Goal: Information Seeking & Learning: Learn about a topic

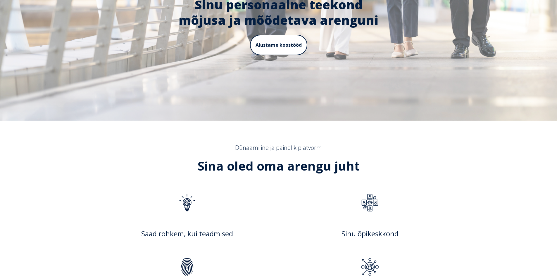
scroll to position [125, 0]
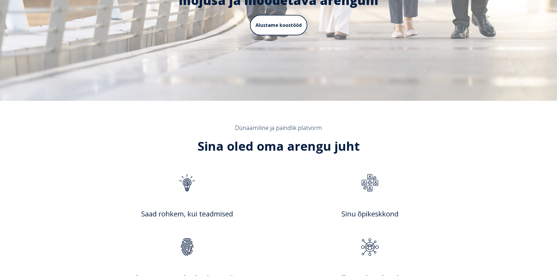
click at [294, 191] on div at bounding box center [370, 184] width 162 height 46
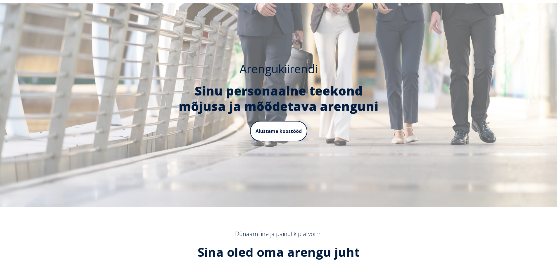
scroll to position [19, 0]
click at [349, 245] on h2 "Sina oled oma arengu juht" at bounding box center [279, 253] width 369 height 16
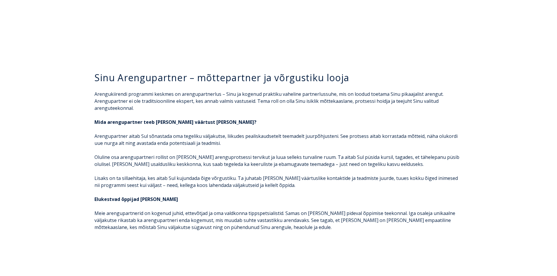
scroll to position [982, 0]
click at [93, 72] on div "Sinu Arengupartner – mõttepartner ja võrgustiku looja Arengukiirendi programmi …" at bounding box center [279, 155] width 380 height 166
click at [95, 72] on h3 "Sinu Arengupartner – mõttepartner ja võrgustiku looja" at bounding box center [279, 78] width 369 height 12
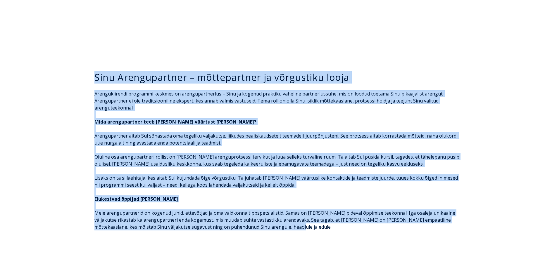
drag, startPoint x: 95, startPoint y: 62, endPoint x: 277, endPoint y: 233, distance: 250.7
click at [277, 233] on div "Sinu Arengupartner – mõttepartner ja võrgustiku looja Arengukiirendi programmi …" at bounding box center [278, 154] width 557 height 213
copy span "Lore Ipsumdolorsit – ametconsecte ad elitseddoe tempo Incididuntutla etdolorem …"
click at [394, 48] on div "Sinu Arengupartner – mõttepartner ja võrgustiku looja Arengukiirendi programmi …" at bounding box center [278, 154] width 557 height 213
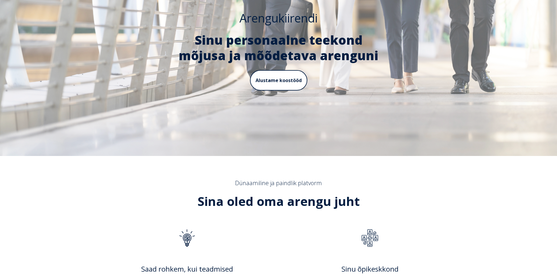
scroll to position [0, 0]
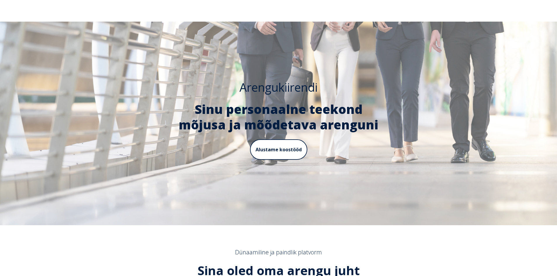
click at [128, 153] on div "Arengukiirendi Sinu personaalne teekond mõjusa ja mõõdetava arenguni Alustame k…" at bounding box center [278, 124] width 557 height 204
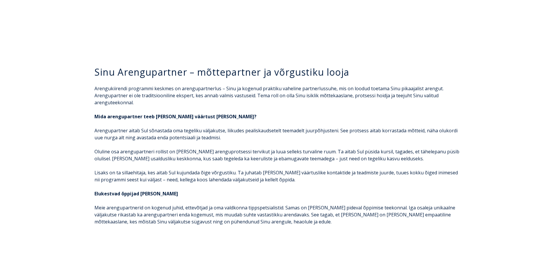
scroll to position [987, 0]
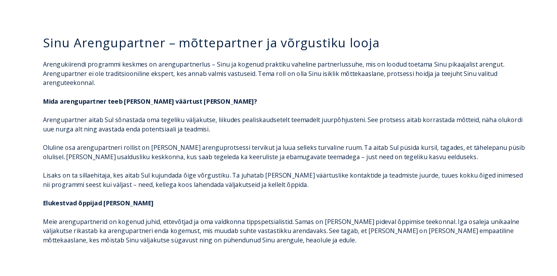
click at [363, 226] on div "Sinu Arengupartner – mõttepartner ja võrgustiku looja Arengukiirendi programmi …" at bounding box center [278, 149] width 557 height 213
click at [450, 85] on p "Arengukiirendi programmi keskmes on arengupartnerlus – Sinu ja kogenud praktiku…" at bounding box center [279, 155] width 369 height 140
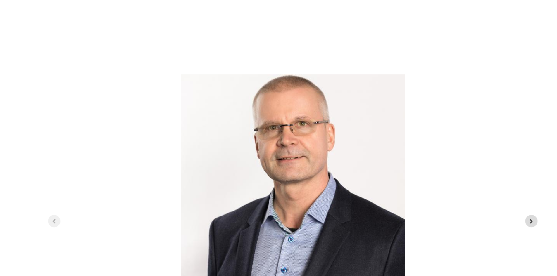
scroll to position [1573, 0]
click at [461, 232] on icon "Next slide" at bounding box center [460, 235] width 6 height 6
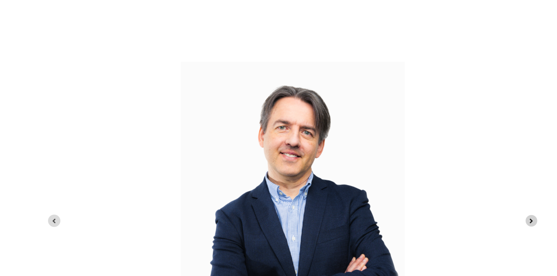
click at [461, 232] on icon "Next slide" at bounding box center [460, 235] width 6 height 6
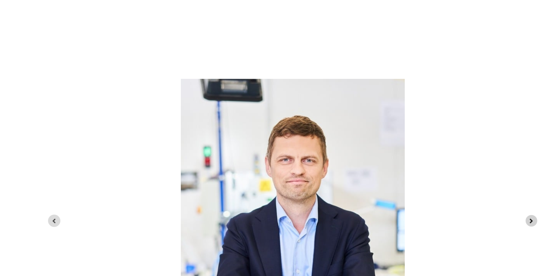
click at [461, 232] on icon "Next slide" at bounding box center [460, 235] width 6 height 6
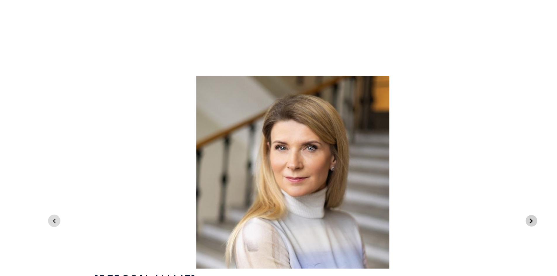
click at [461, 232] on icon "Next slide" at bounding box center [460, 235] width 6 height 6
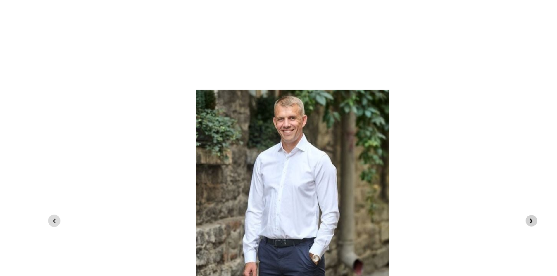
click at [461, 232] on icon "Next slide" at bounding box center [460, 235] width 6 height 6
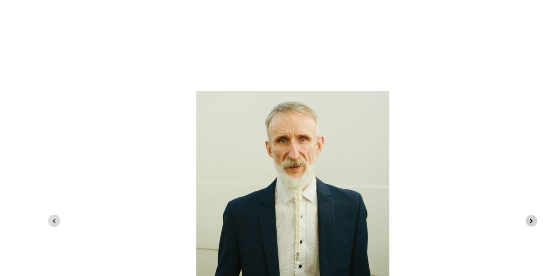
click at [461, 232] on icon "Next slide" at bounding box center [460, 235] width 6 height 6
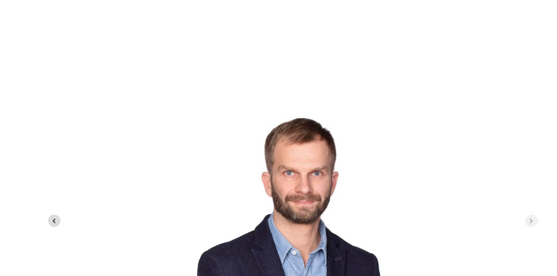
click at [461, 183] on div "7 of 7" at bounding box center [279, 211] width 380 height 146
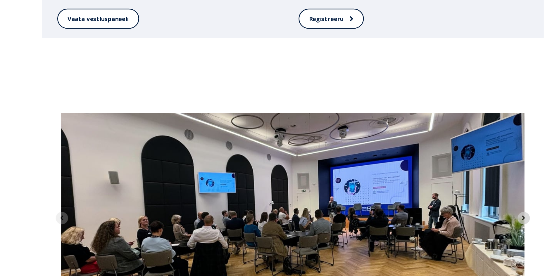
scroll to position [1974, 0]
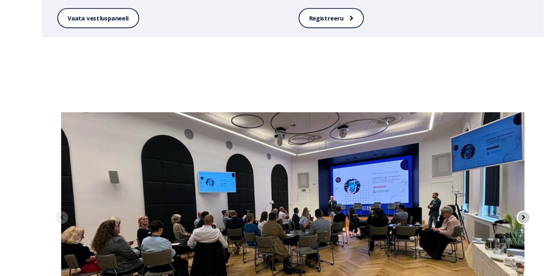
click at [454, 230] on icon "Next slide" at bounding box center [454, 232] width 2 height 4
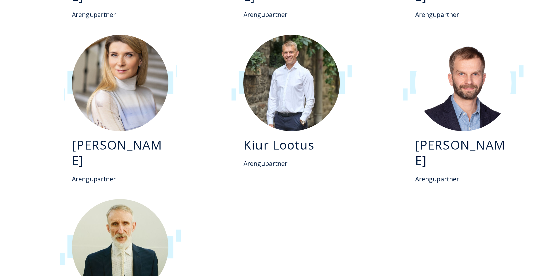
scroll to position [1369, 0]
